Goal: Transaction & Acquisition: Purchase product/service

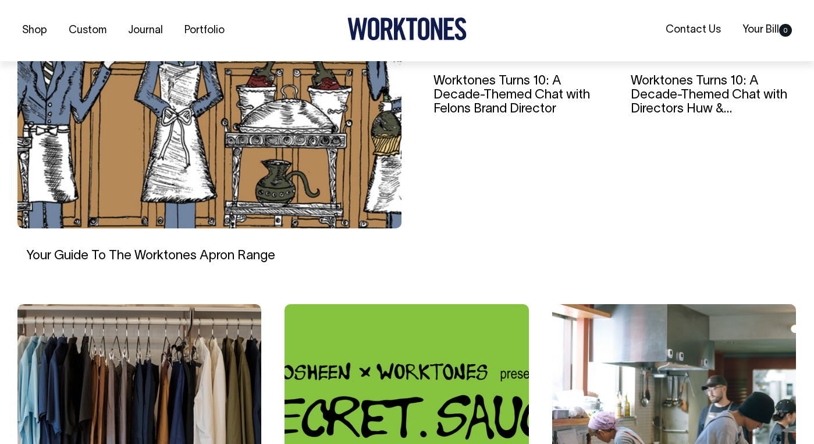
scroll to position [513, 0]
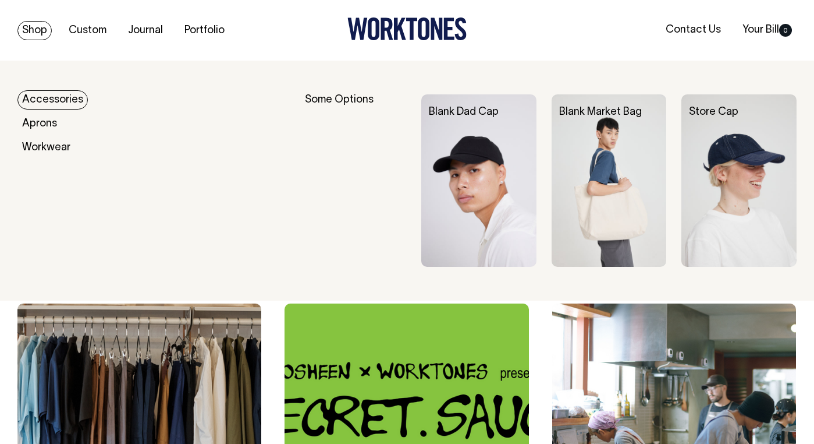
click at [480, 143] on img at bounding box center [478, 180] width 115 height 172
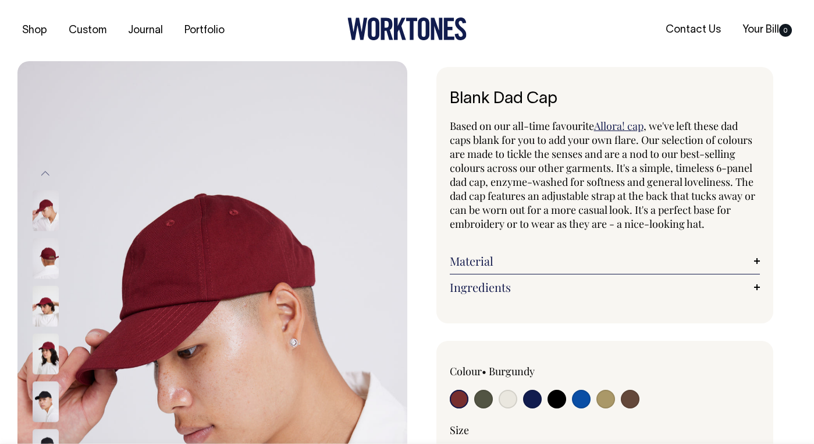
radio input "true"
click at [634, 400] on input "radio" at bounding box center [630, 398] width 19 height 19
radio input "true"
select select "Espresso"
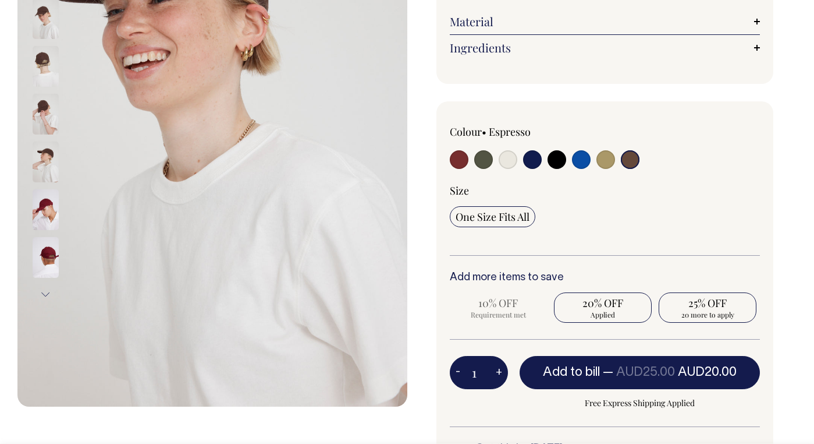
scroll to position [240, 0]
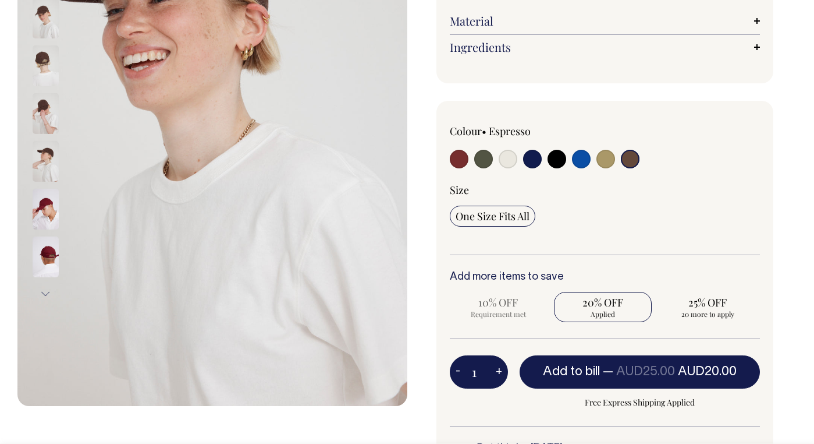
click at [496, 371] on button "+" at bounding box center [499, 371] width 18 height 23
type input "2"
radio input "true"
type input "2"
click at [496, 371] on button "+" at bounding box center [499, 371] width 18 height 23
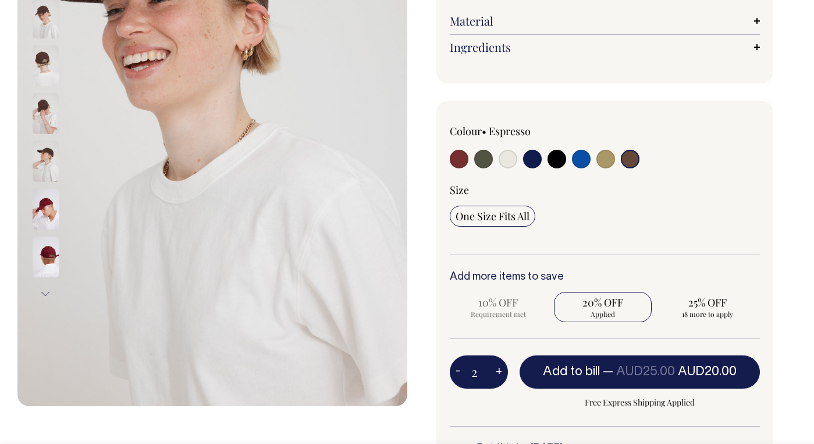
type input "3"
radio input "true"
type input "3"
click at [496, 371] on button "+" at bounding box center [499, 371] width 18 height 23
type input "4"
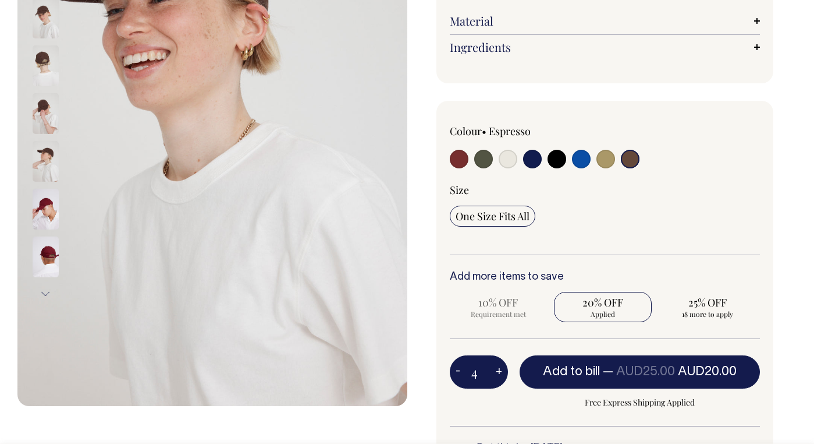
radio input "true"
type input "4"
click at [496, 371] on button "+" at bounding box center [499, 371] width 18 height 23
type input "5"
radio input "true"
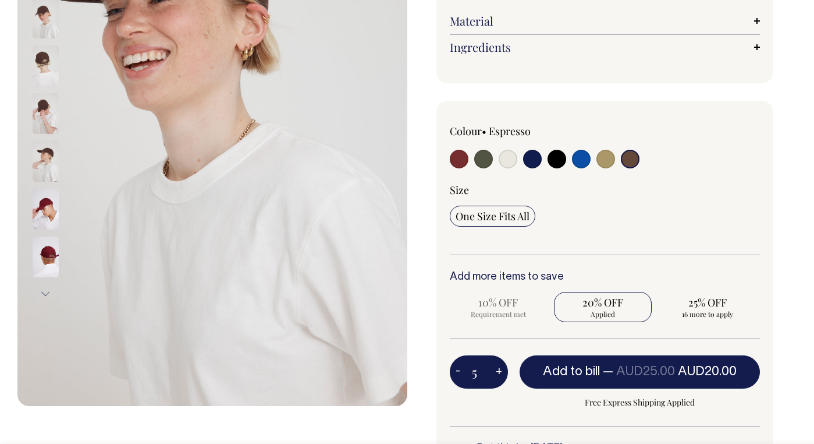
type input "5"
click at [497, 371] on button "+" at bounding box center [499, 371] width 18 height 23
type input "6"
radio input "true"
type input "6"
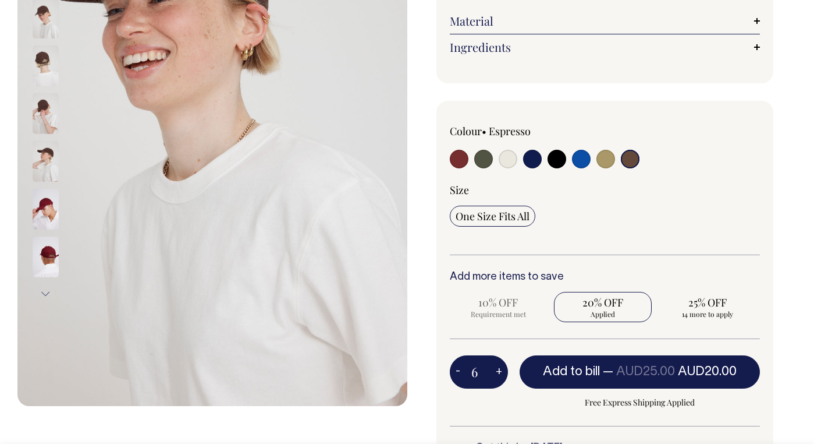
click at [497, 371] on button "+" at bounding box center [499, 371] width 18 height 23
type input "7"
radio input "true"
type input "7"
click at [497, 371] on button "+" at bounding box center [499, 371] width 18 height 23
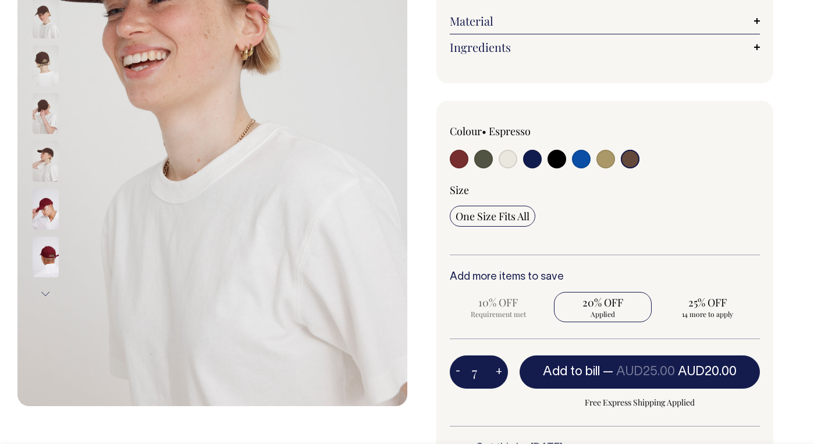
type input "8"
radio input "true"
type input "8"
click at [497, 371] on button "+" at bounding box center [499, 371] width 18 height 23
type input "9"
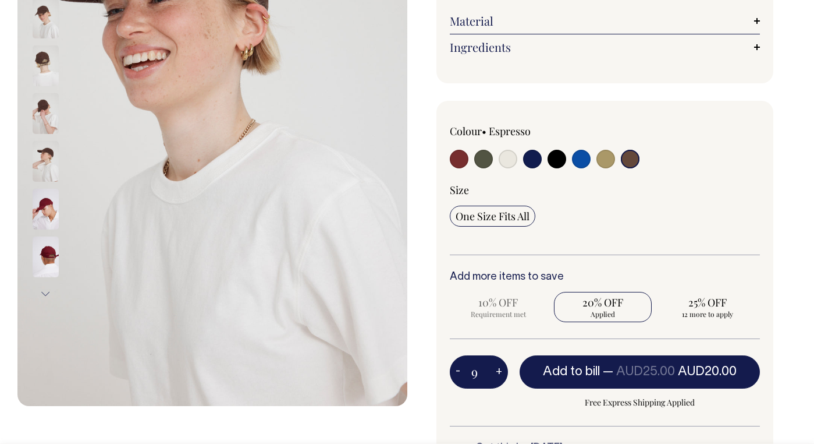
radio input "true"
type input "9"
click at [497, 371] on button "+" at bounding box center [499, 371] width 18 height 23
type input "10"
radio input "true"
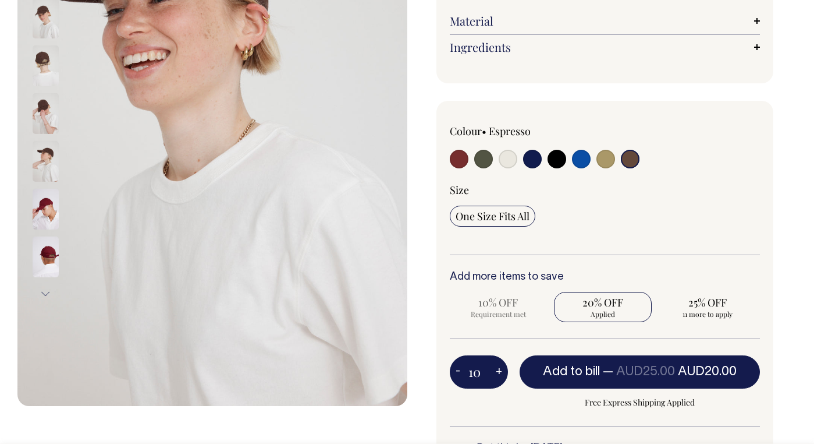
type input "10"
click at [497, 371] on button "+" at bounding box center [499, 371] width 18 height 23
type input "11"
radio input "true"
type input "11"
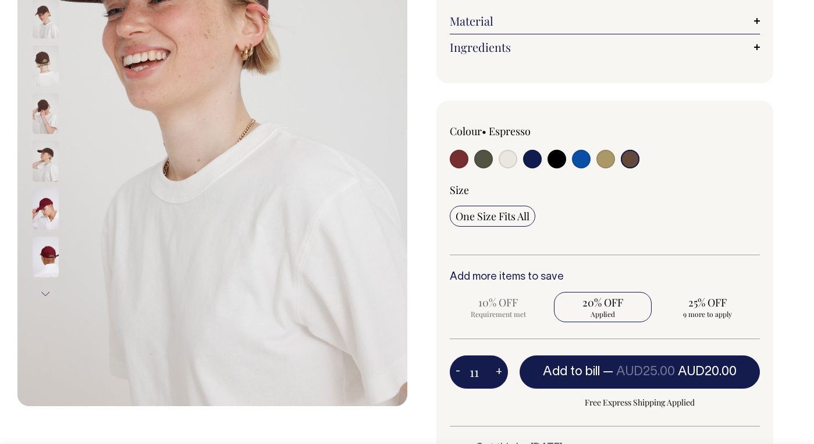
click at [497, 371] on button "+" at bounding box center [499, 371] width 18 height 23
type input "12"
radio input "true"
type input "12"
click at [498, 371] on button "+" at bounding box center [499, 371] width 18 height 23
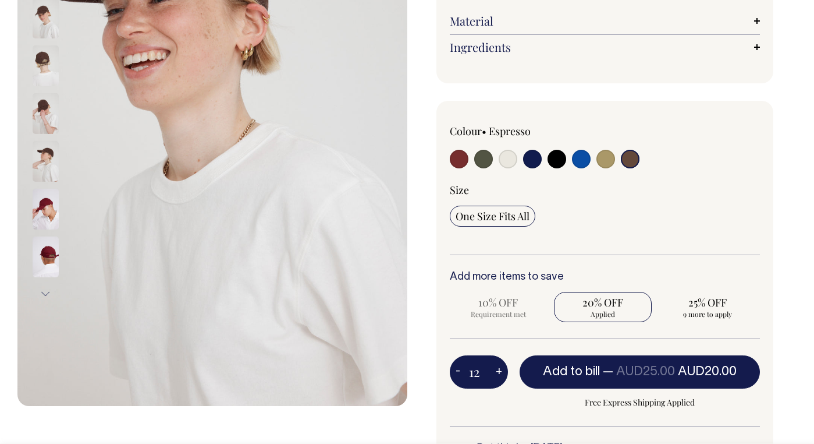
type input "13"
radio input "true"
type input "13"
click at [498, 371] on button "+" at bounding box center [499, 371] width 18 height 23
type input "14"
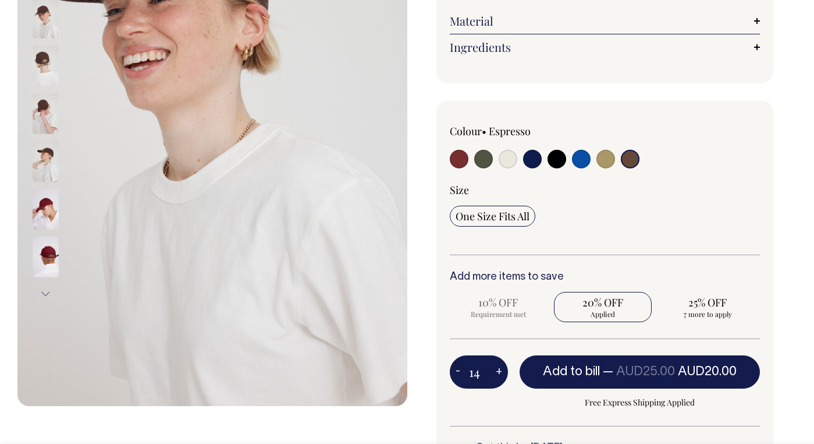
radio input "true"
type input "14"
click at [498, 371] on button "+" at bounding box center [499, 371] width 18 height 23
type input "15"
radio input "true"
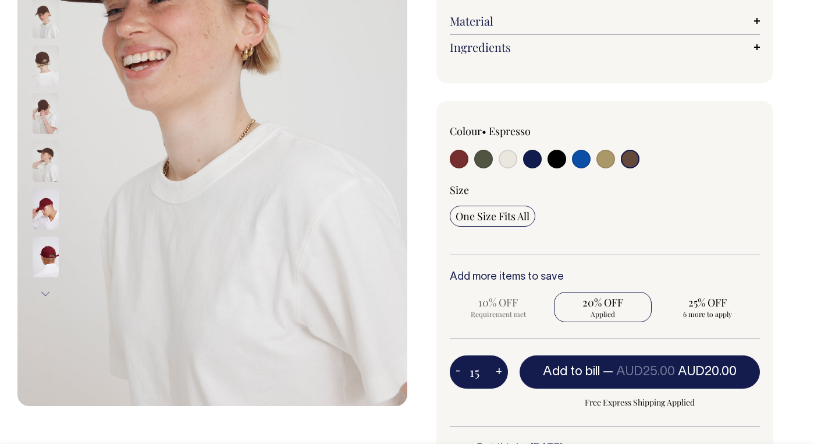
type input "15"
click at [498, 372] on button "+" at bounding box center [499, 371] width 18 height 23
type input "16"
radio input "true"
type input "16"
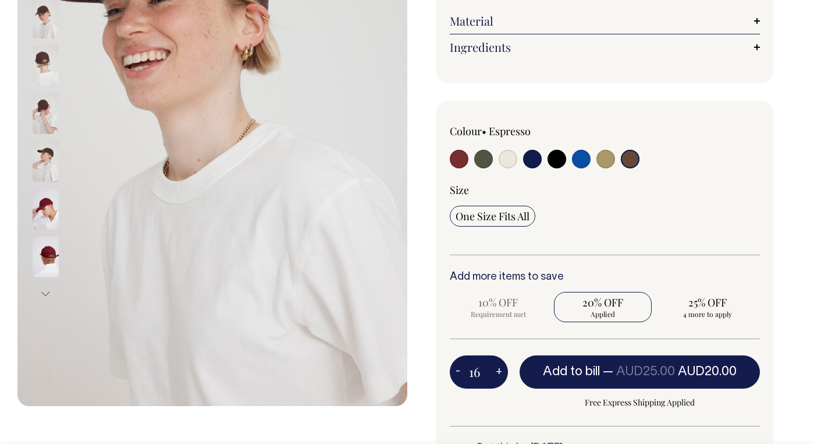
click at [498, 372] on button "+" at bounding box center [499, 371] width 18 height 23
type input "17"
radio input "true"
type input "17"
click at [498, 372] on button "+" at bounding box center [499, 371] width 18 height 23
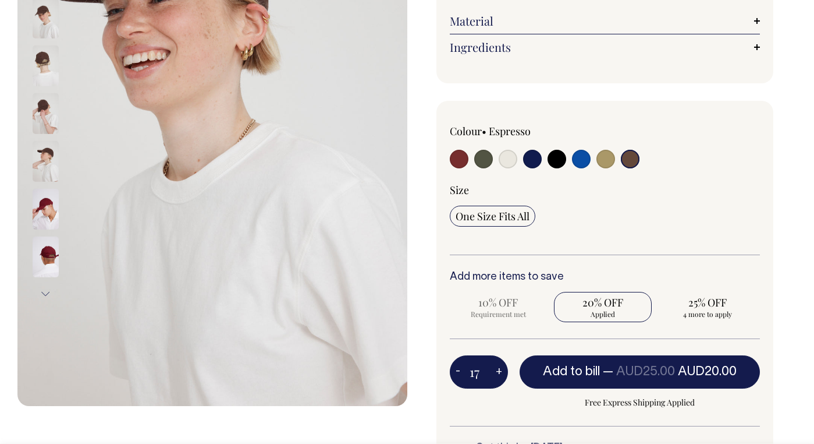
type input "18"
radio input "true"
type input "18"
click at [498, 372] on button "+" at bounding box center [499, 371] width 18 height 23
type input "19"
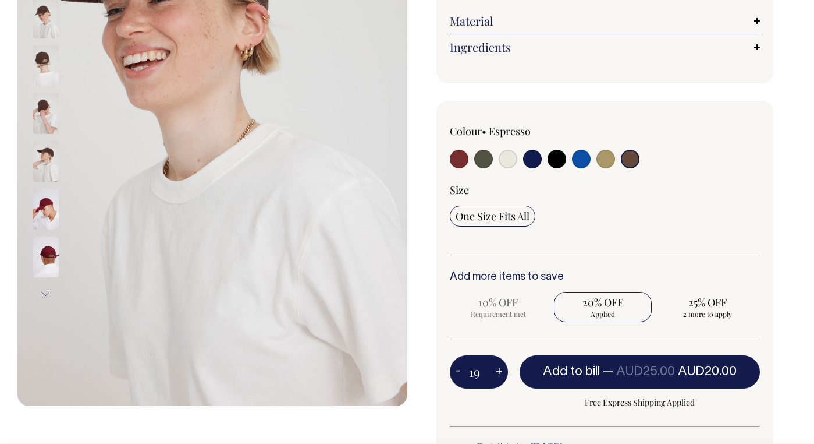
radio input "true"
type input "19"
click at [498, 372] on button "+" at bounding box center [499, 371] width 18 height 23
type input "20"
radio input "false"
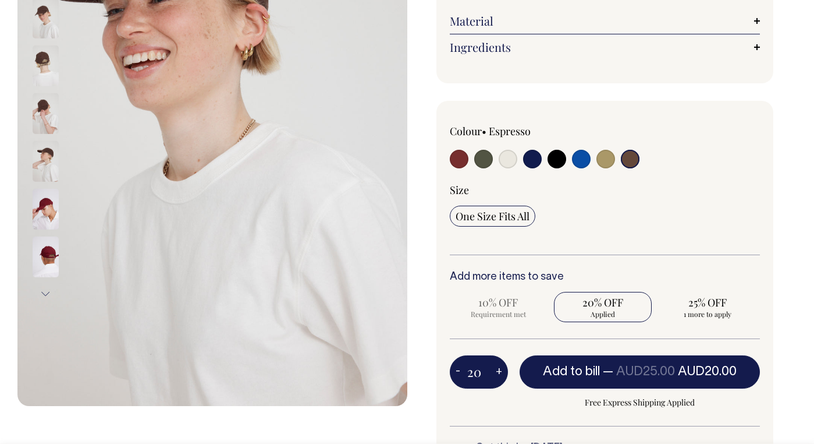
radio input "true"
type input "20"
click at [498, 371] on button "+" at bounding box center [499, 371] width 18 height 23
type input "21"
radio input "true"
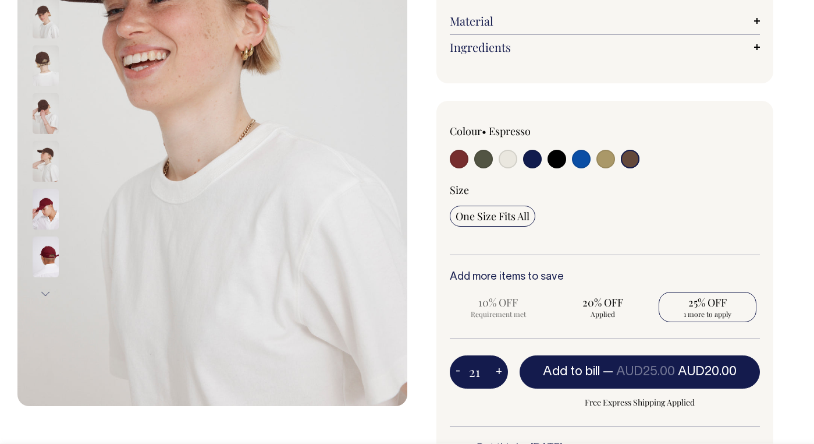
type input "21"
click at [496, 371] on button "+" at bounding box center [499, 371] width 18 height 23
type input "22"
radio input "true"
type input "22"
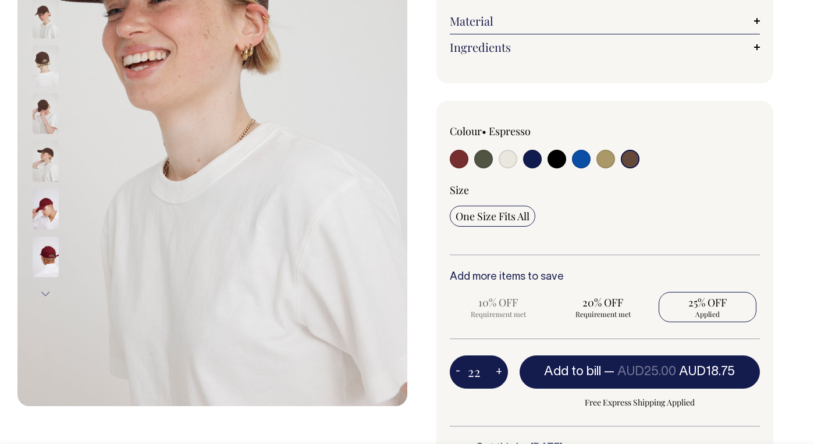
click at [496, 371] on button "+" at bounding box center [499, 371] width 18 height 23
type input "23"
radio input "true"
type input "23"
click at [497, 371] on button "+" at bounding box center [499, 371] width 18 height 23
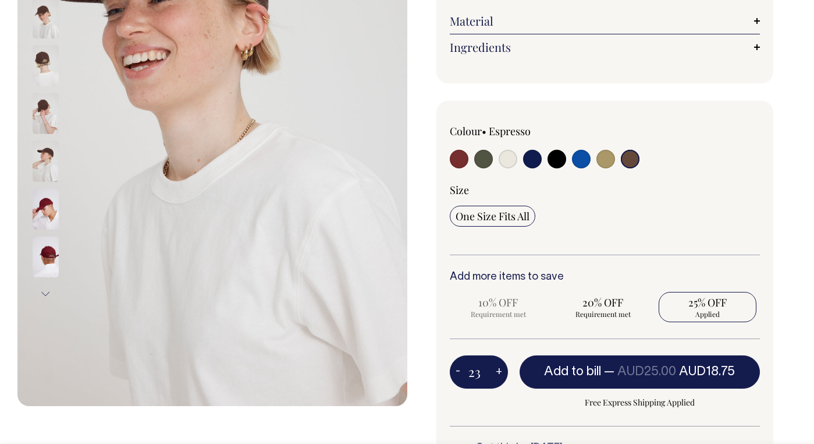
type input "24"
radio input "true"
type input "24"
click at [497, 371] on button "+" at bounding box center [499, 371] width 18 height 23
type input "25"
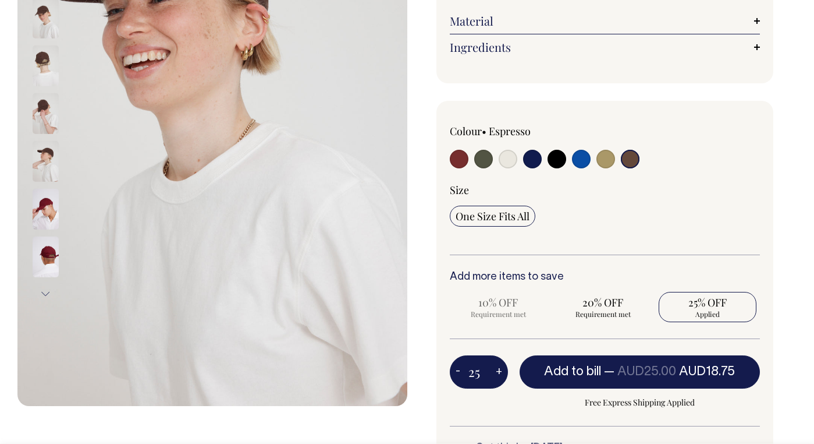
radio input "true"
type input "25"
click at [496, 371] on button "+" at bounding box center [499, 371] width 18 height 23
type input "26"
radio input "true"
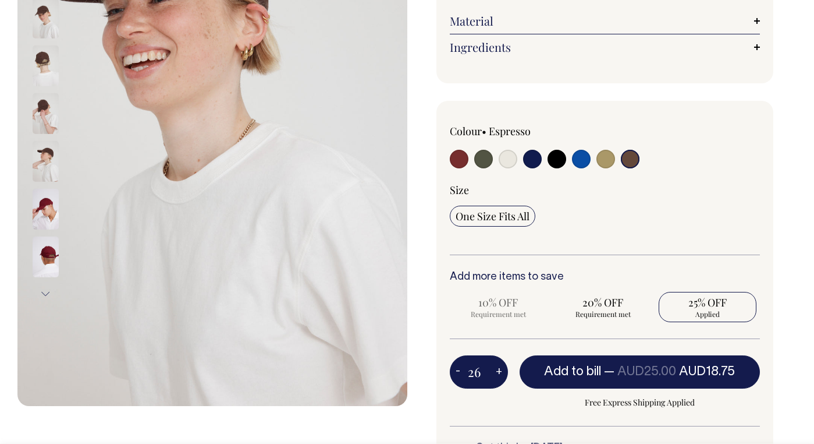
type input "26"
click at [496, 372] on button "+" at bounding box center [499, 371] width 18 height 23
type input "27"
radio input "true"
type input "27"
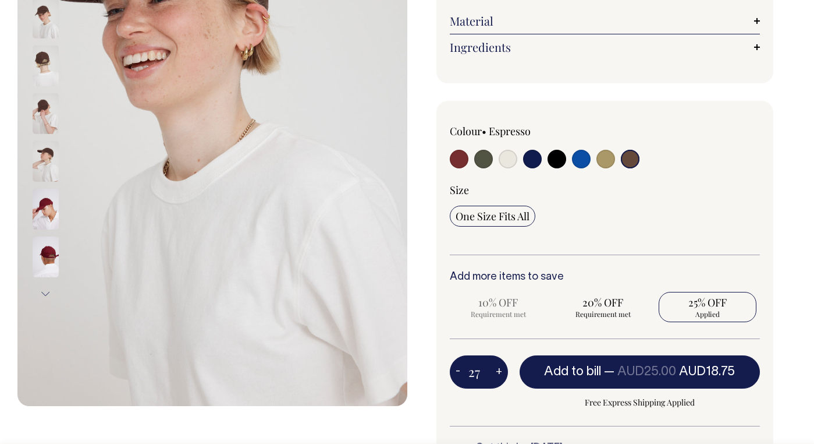
click at [496, 373] on button "+" at bounding box center [499, 371] width 18 height 23
type input "28"
radio input "true"
type input "28"
click at [496, 372] on button "+" at bounding box center [499, 371] width 18 height 23
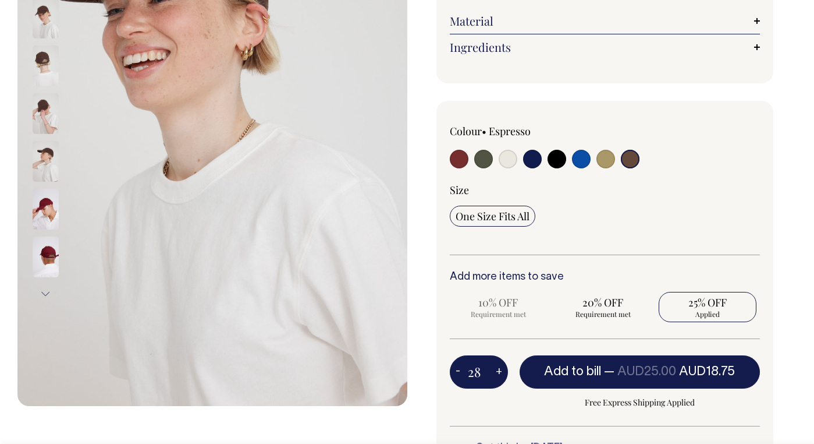
type input "29"
radio input "true"
type input "29"
click at [496, 372] on button "+" at bounding box center [499, 371] width 18 height 23
type input "30"
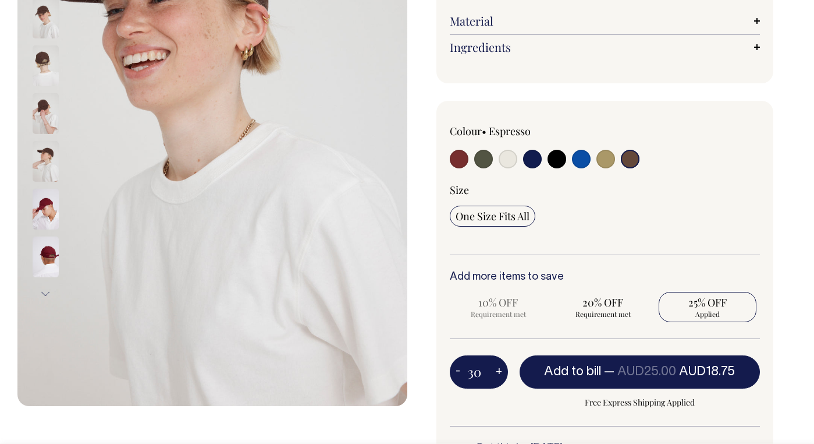
radio input "true"
type input "30"
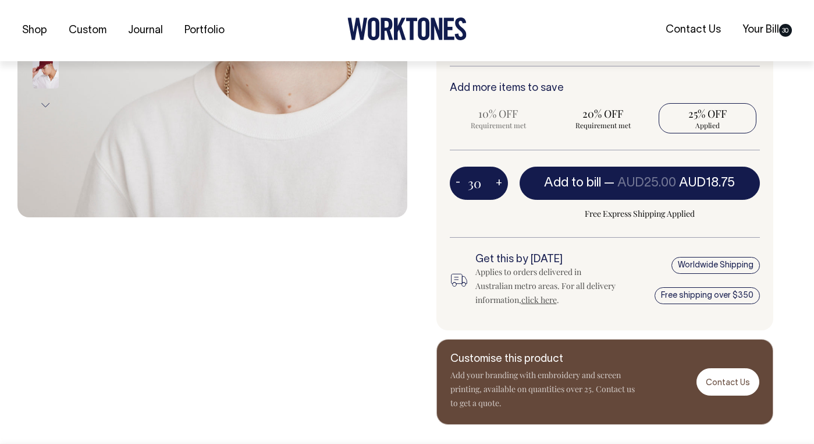
scroll to position [429, 0]
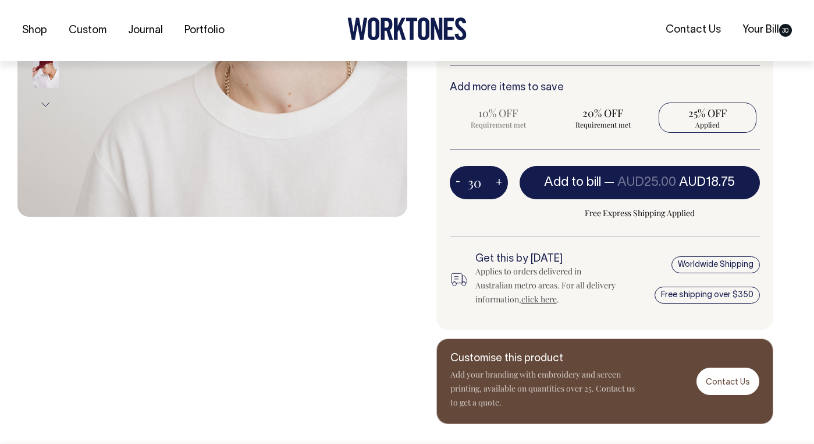
click at [496, 175] on button "+" at bounding box center [499, 182] width 18 height 23
type input "31"
radio input "true"
type input "31"
click at [464, 180] on button "-" at bounding box center [458, 182] width 16 height 23
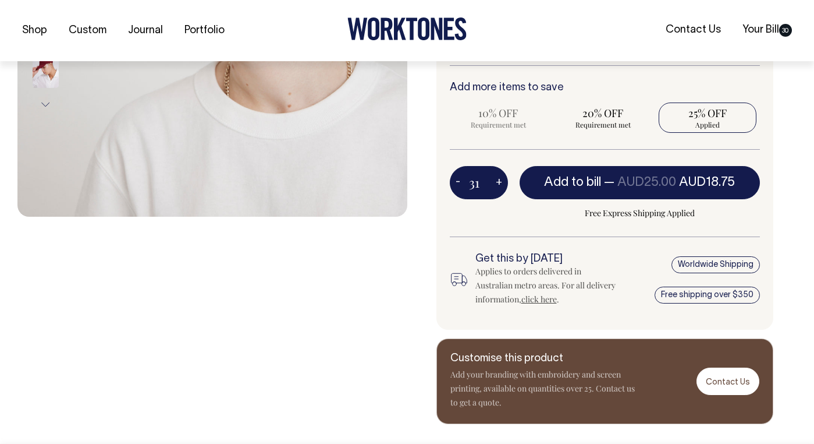
type input "30"
radio input "true"
type input "30"
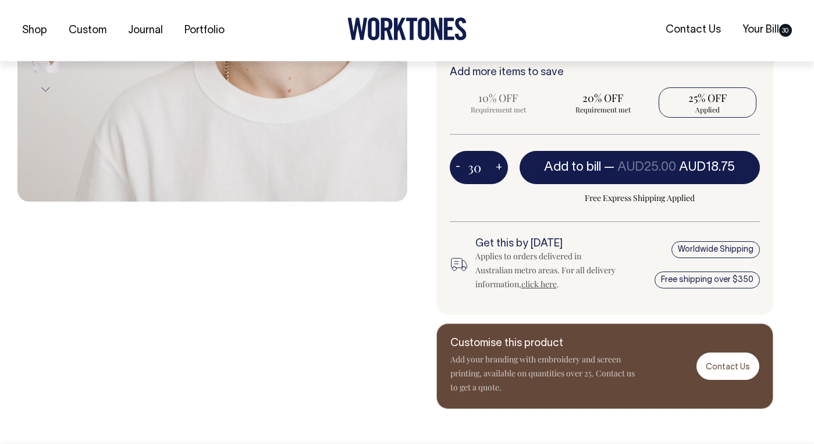
scroll to position [445, 0]
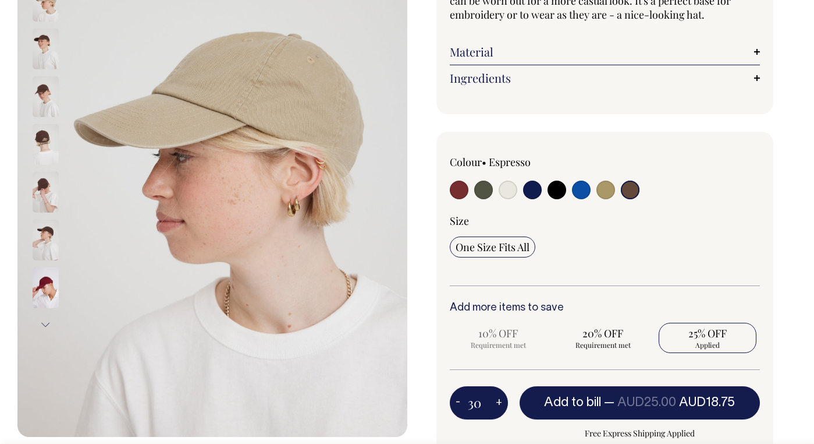
click at [630, 197] on input "radio" at bounding box center [630, 189] width 19 height 19
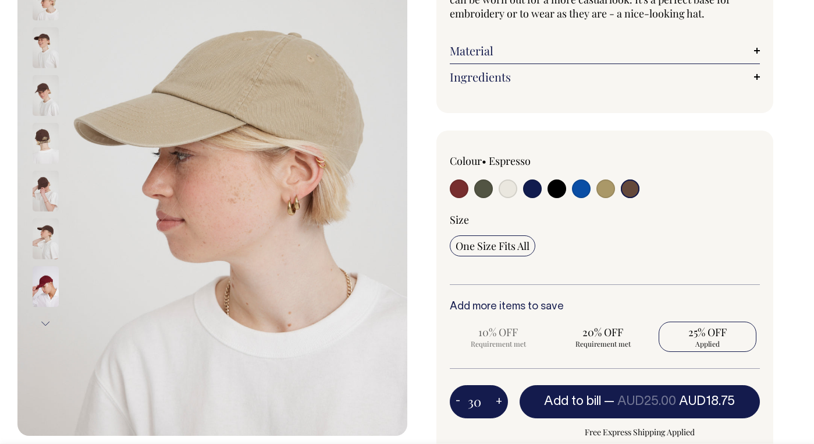
click at [633, 190] on input "radio" at bounding box center [630, 188] width 19 height 19
click at [632, 187] on input "radio" at bounding box center [630, 188] width 19 height 19
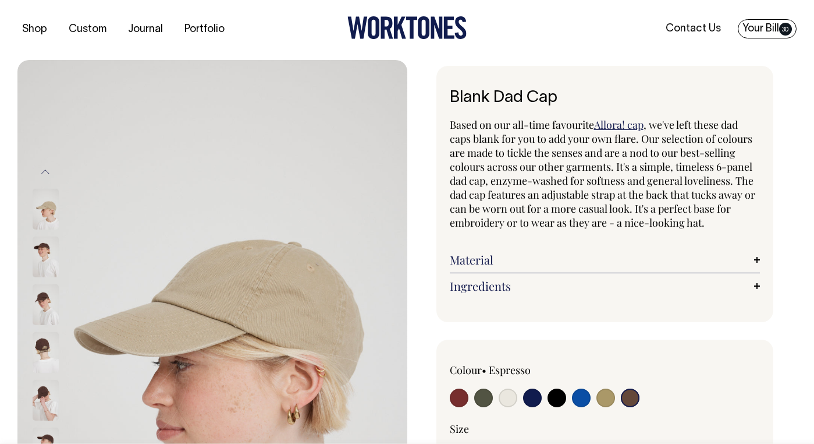
scroll to position [1, 0]
click at [757, 26] on link "Your Bill 30" at bounding box center [767, 29] width 59 height 19
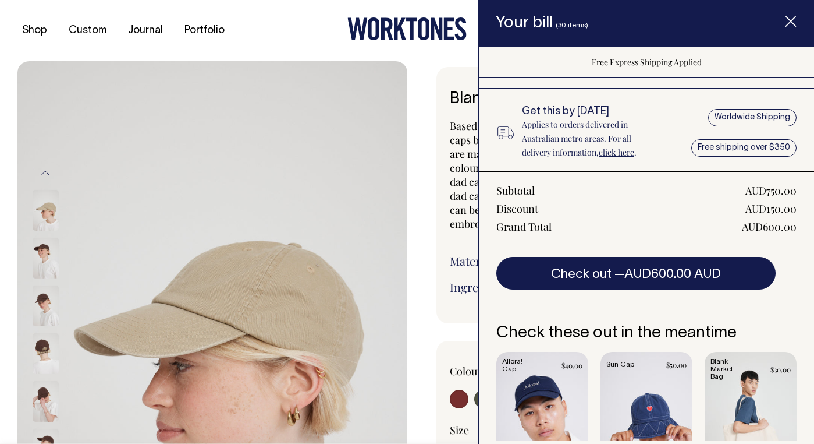
scroll to position [0, 0]
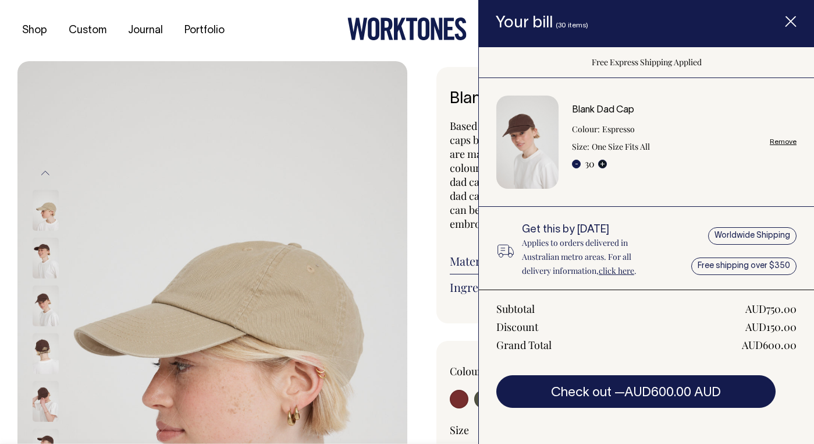
click at [601, 164] on button "+" at bounding box center [602, 163] width 9 height 9
type input "31"
radio input "true"
click at [577, 165] on button "-" at bounding box center [576, 163] width 9 height 9
type input "30"
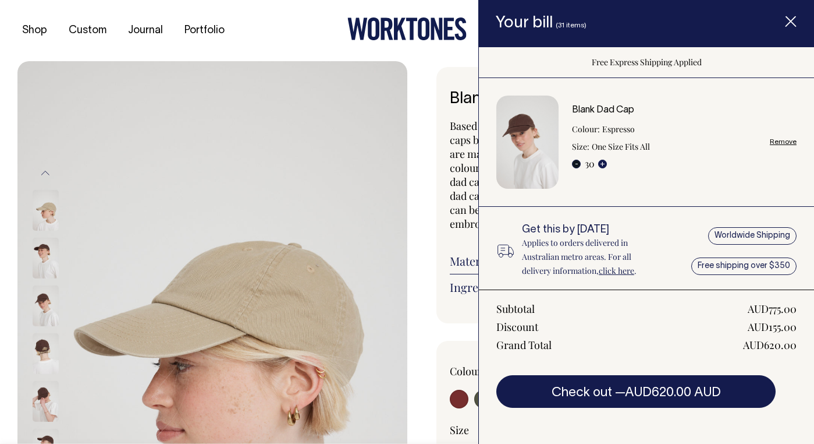
radio input "true"
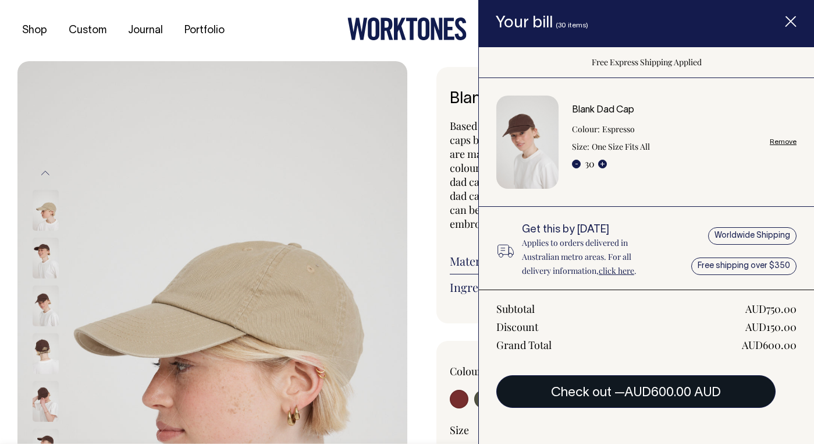
click at [641, 389] on span "AUD600.00 AUD" at bounding box center [673, 392] width 97 height 12
